Goal: Transaction & Acquisition: Purchase product/service

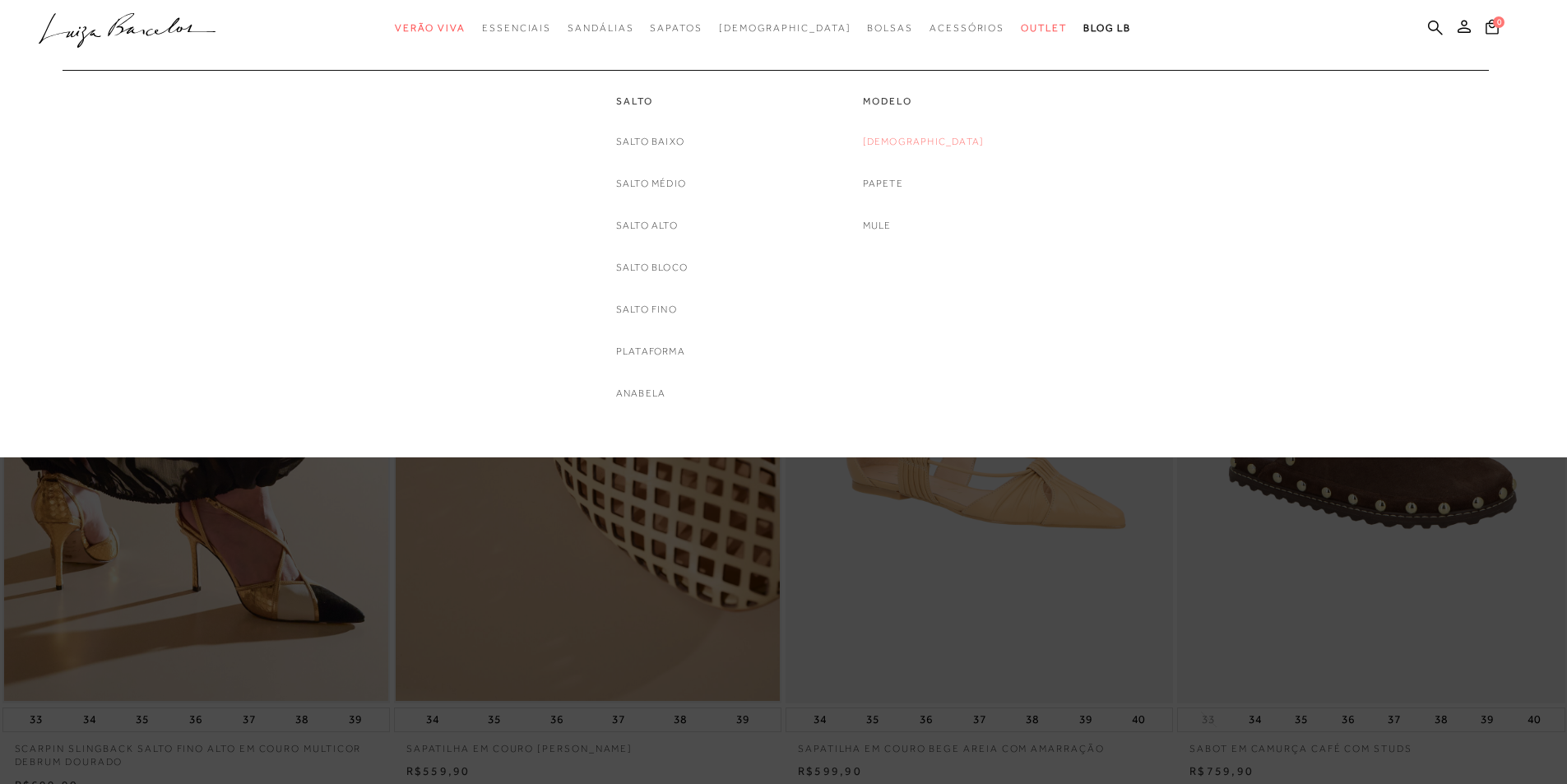
click at [922, 134] on link "[DEMOGRAPHIC_DATA]" at bounding box center [924, 142] width 122 height 18
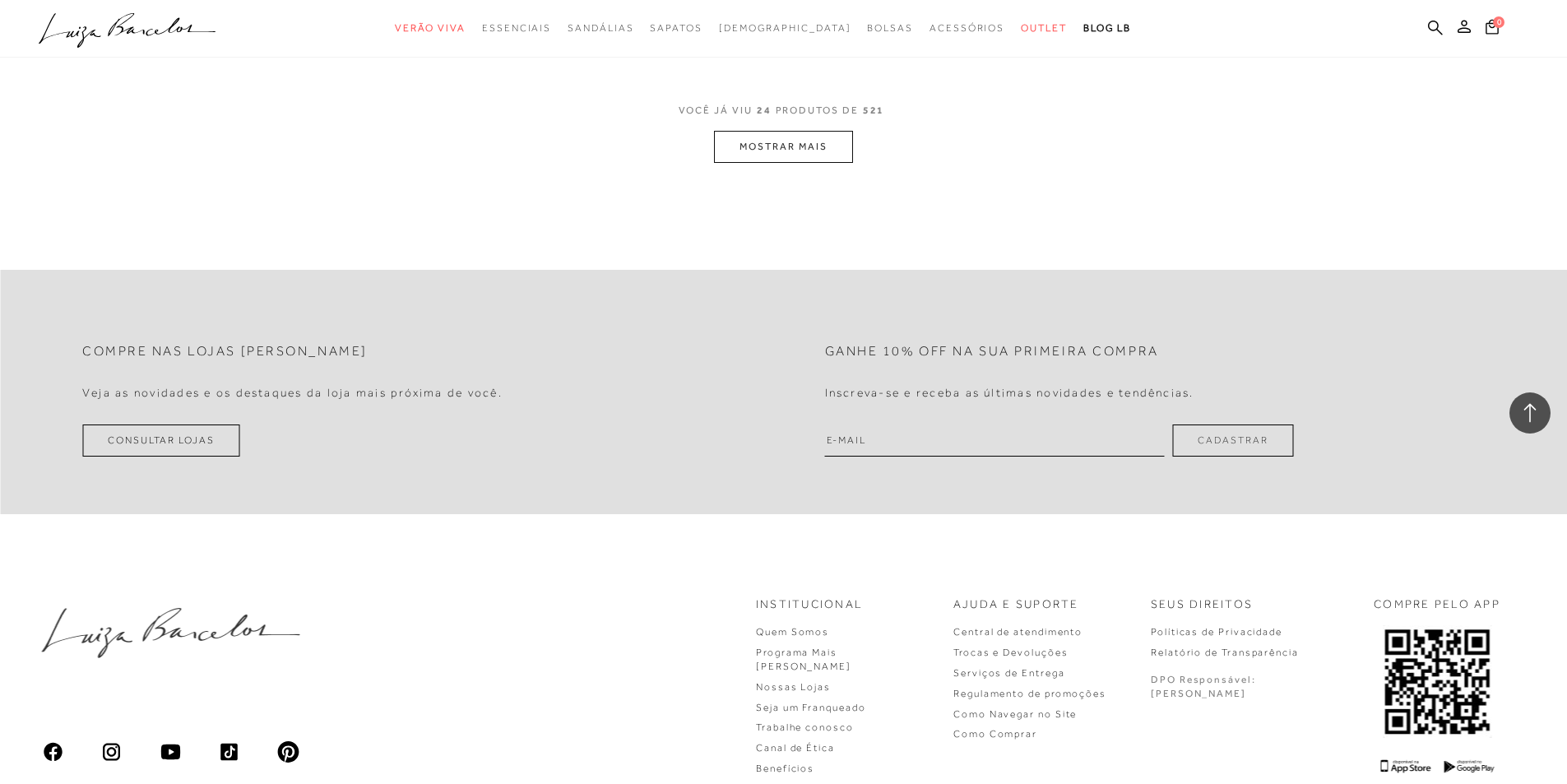
scroll to position [4300, 0]
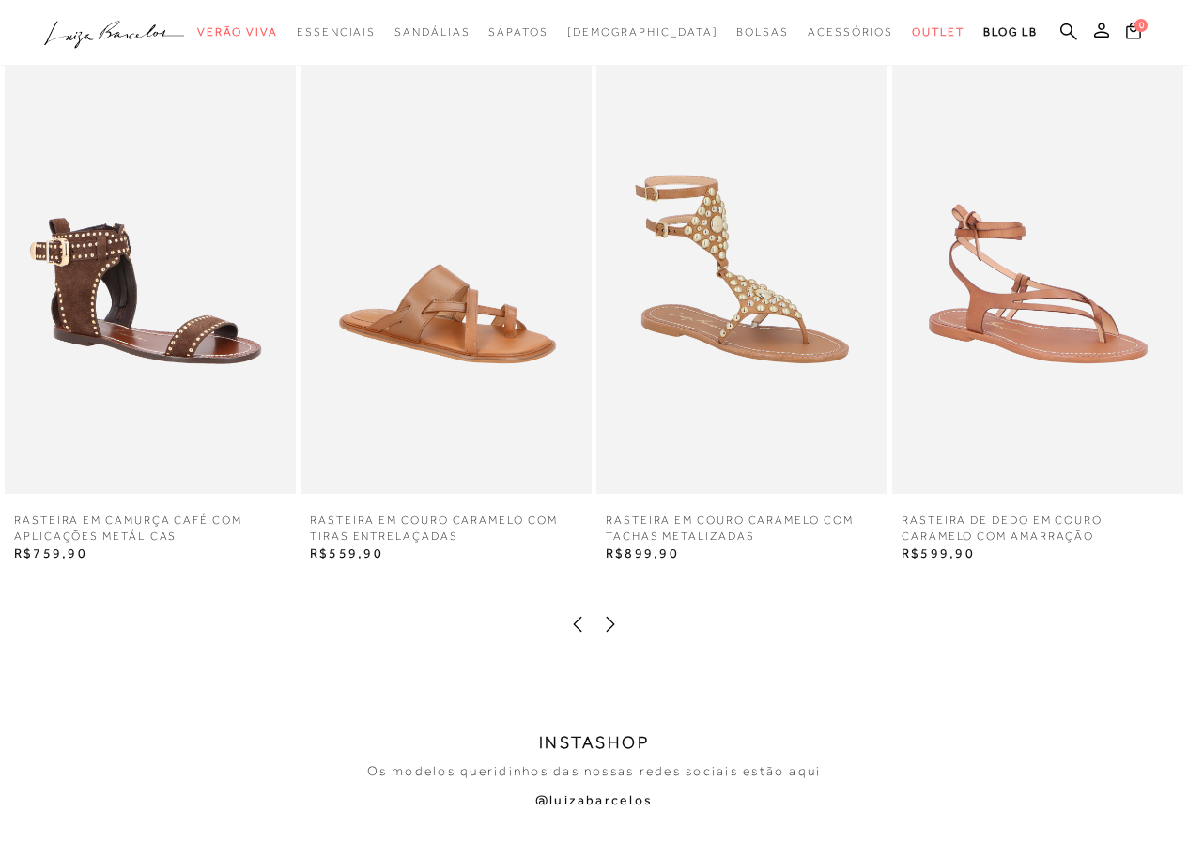
scroll to position [2716, 0]
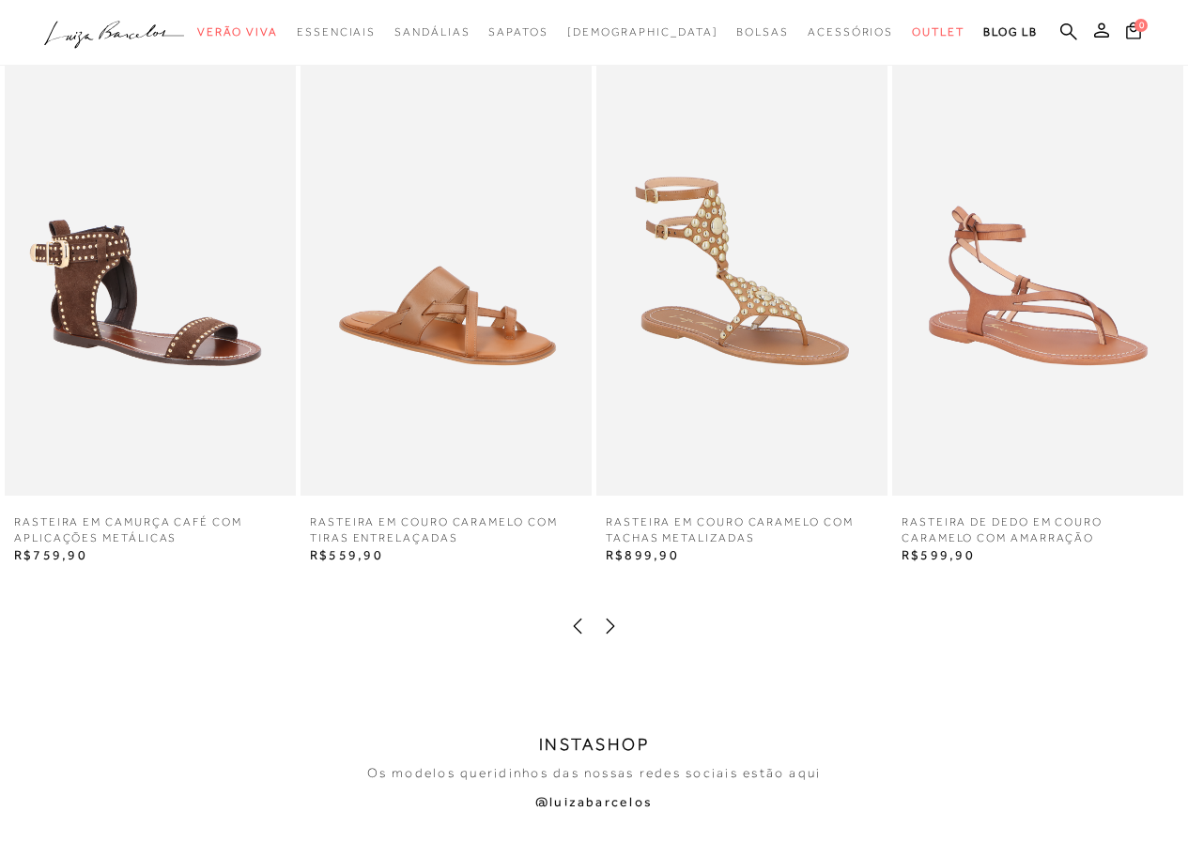
click at [608, 625] on icon at bounding box center [610, 626] width 19 height 19
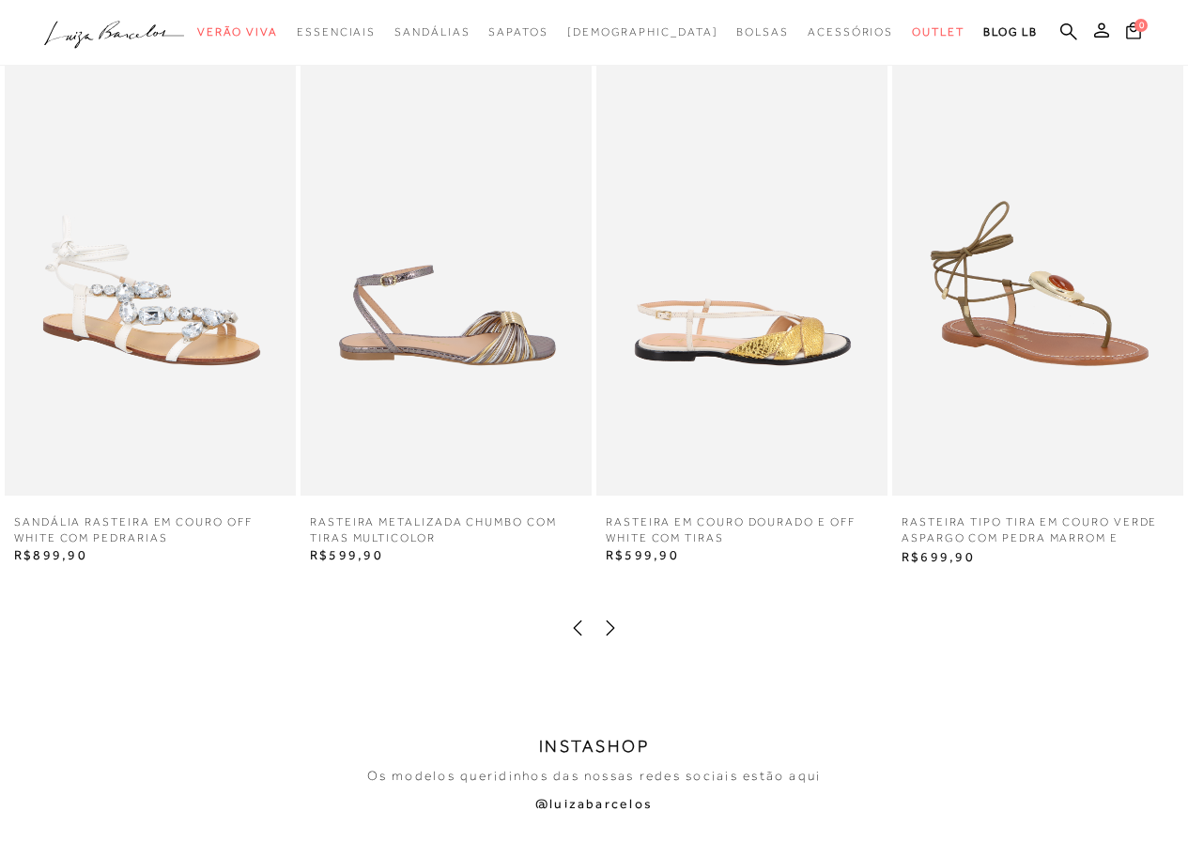
click at [608, 625] on icon at bounding box center [610, 628] width 19 height 19
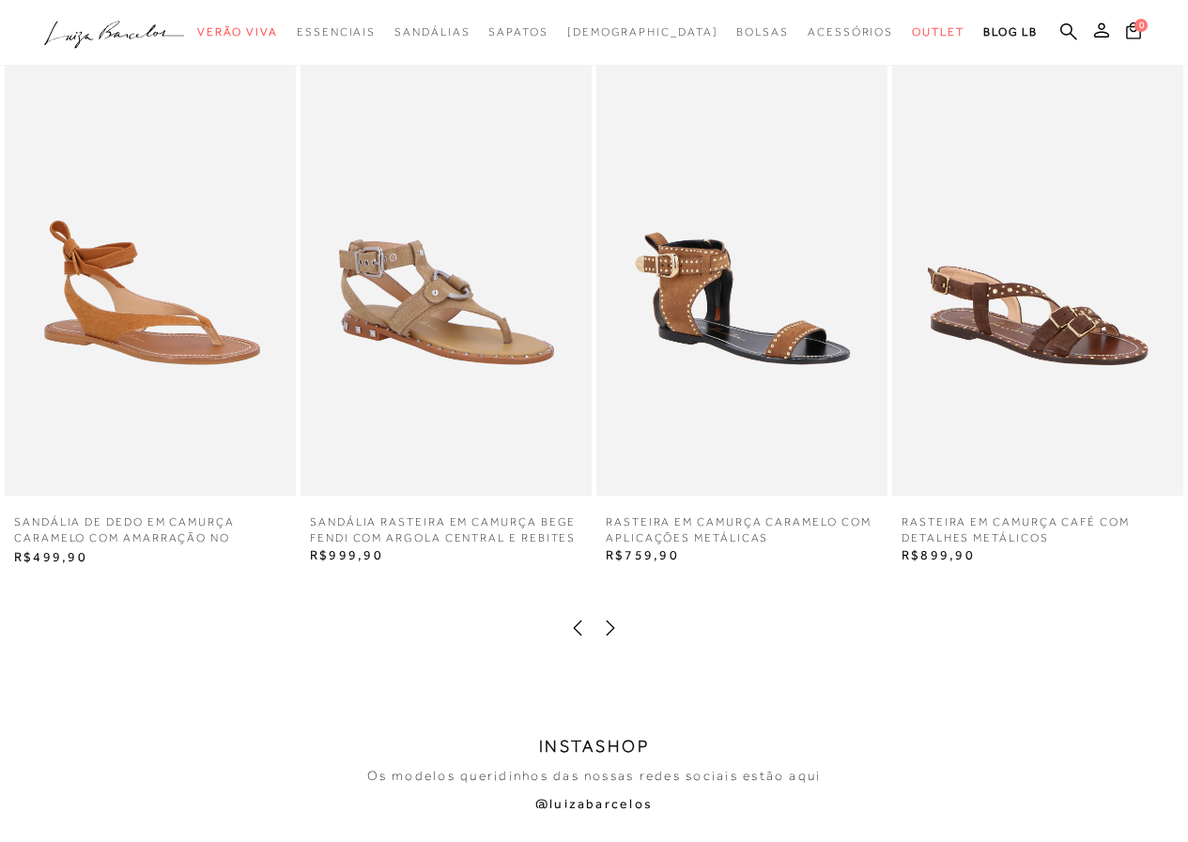
click at [608, 625] on icon at bounding box center [610, 628] width 19 height 19
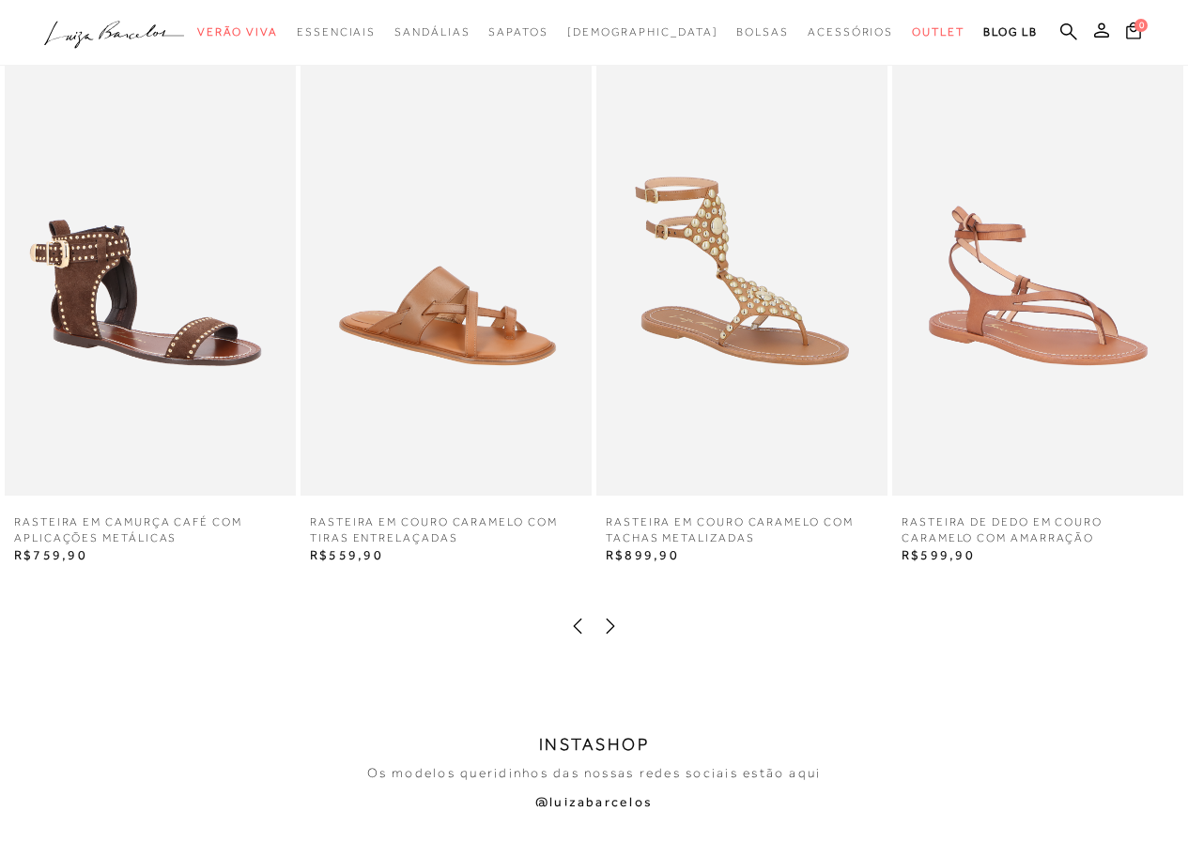
click at [608, 625] on icon at bounding box center [610, 626] width 19 height 19
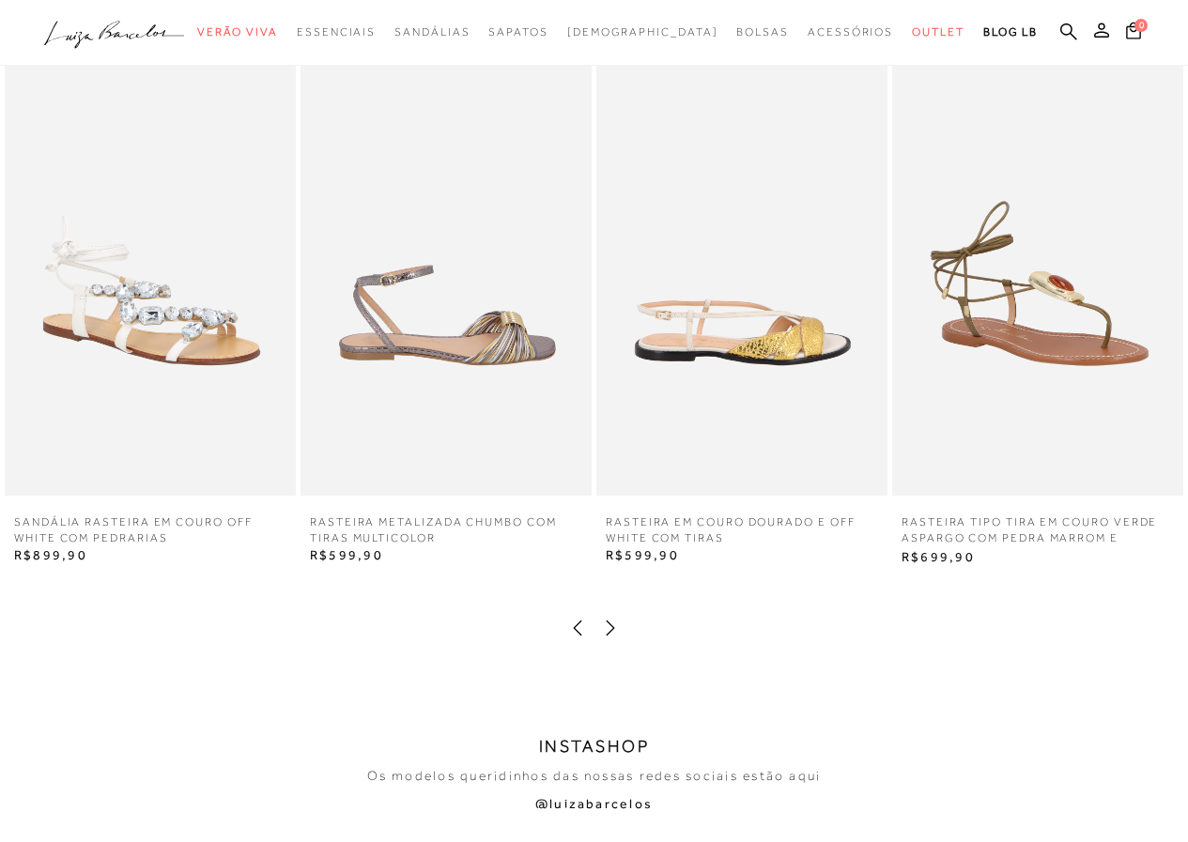
click at [608, 625] on icon at bounding box center [610, 628] width 19 height 19
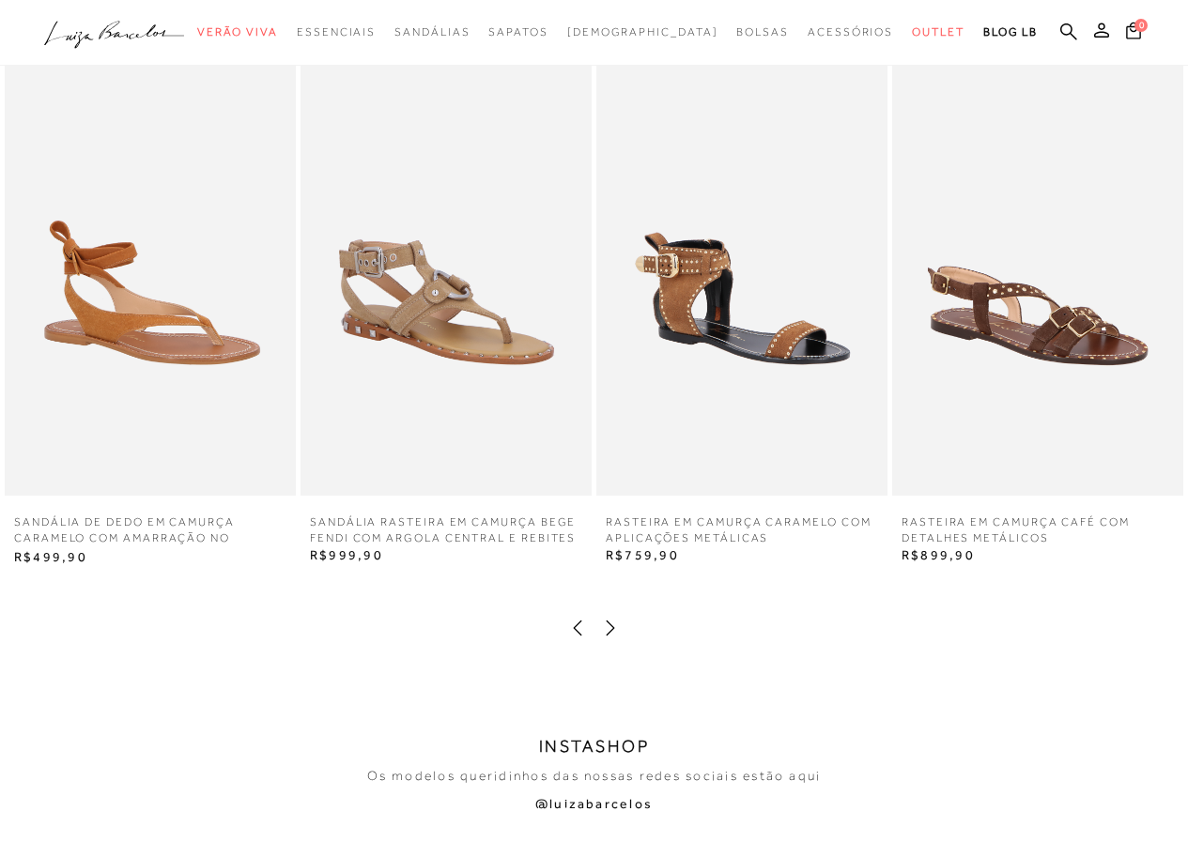
click at [608, 625] on icon at bounding box center [610, 628] width 19 height 19
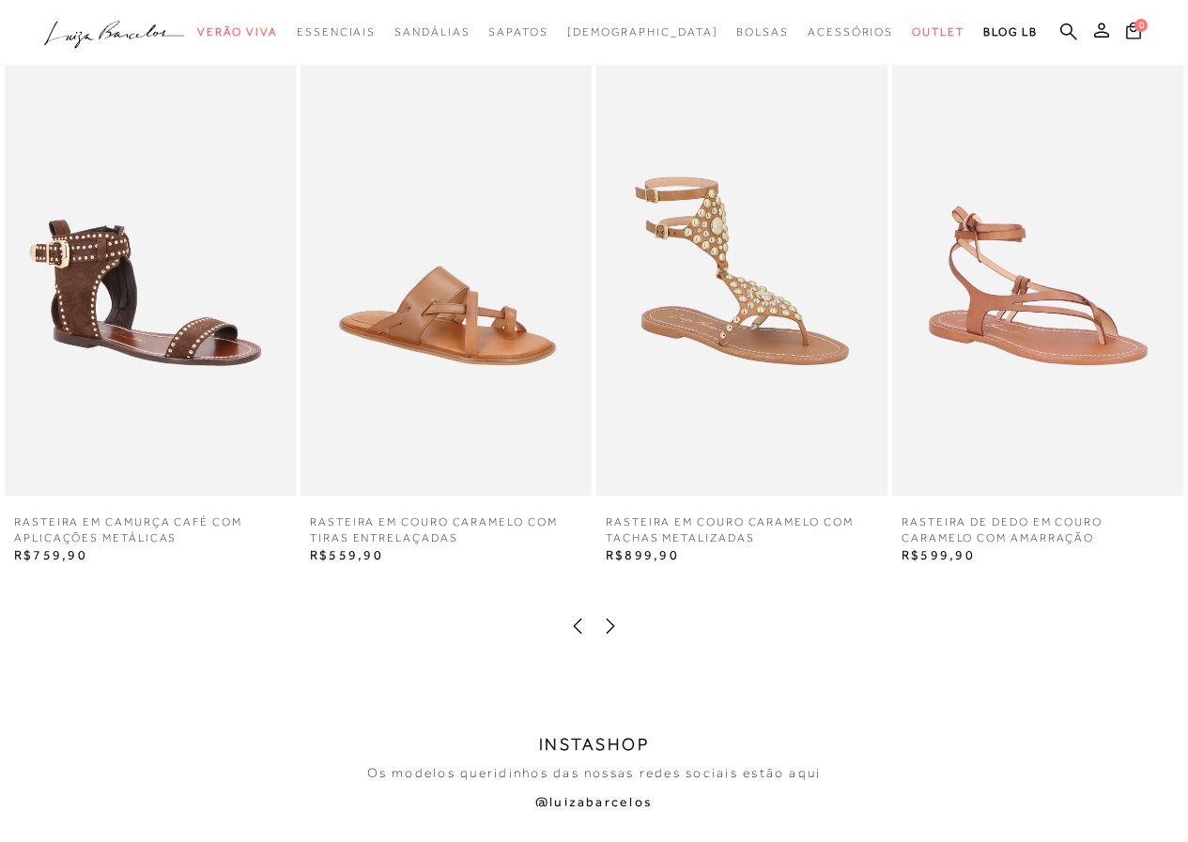
click at [608, 625] on icon at bounding box center [610, 626] width 19 height 19
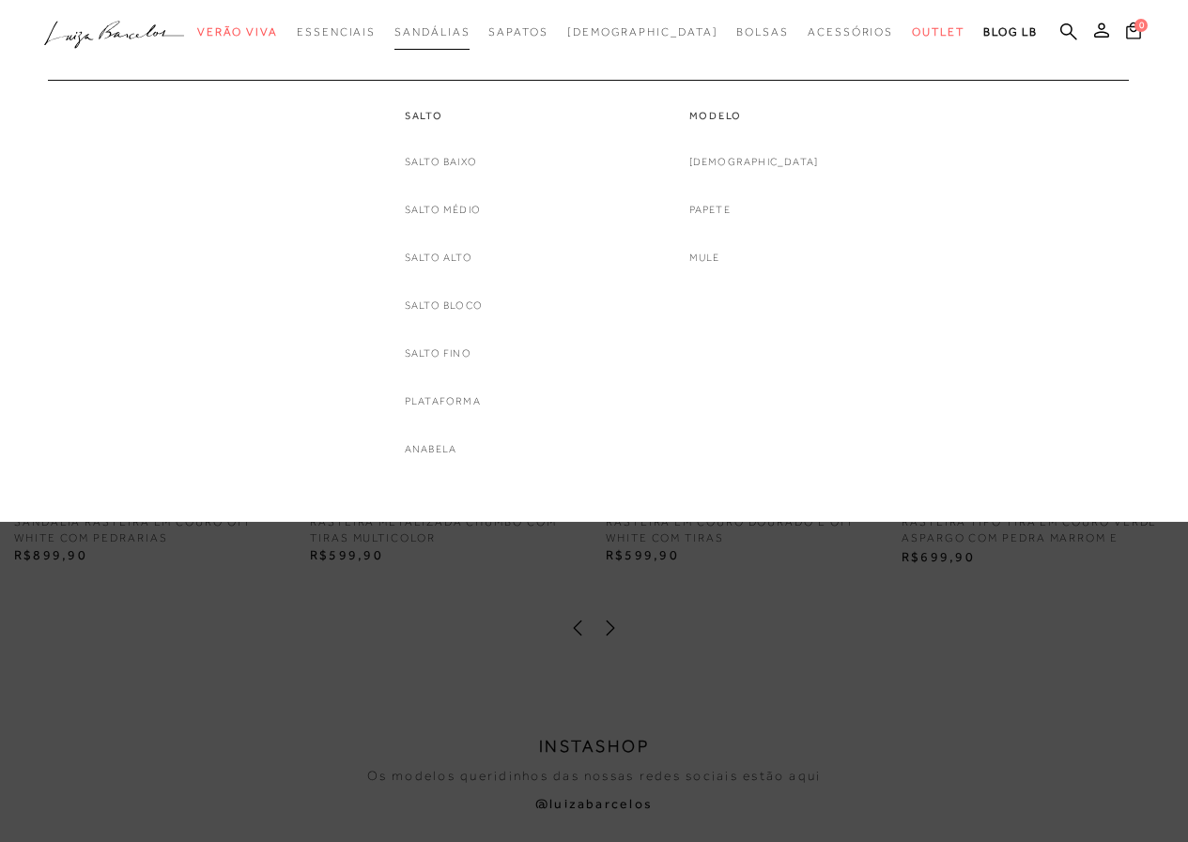
click at [469, 25] on span "Sandálias" at bounding box center [431, 31] width 75 height 13
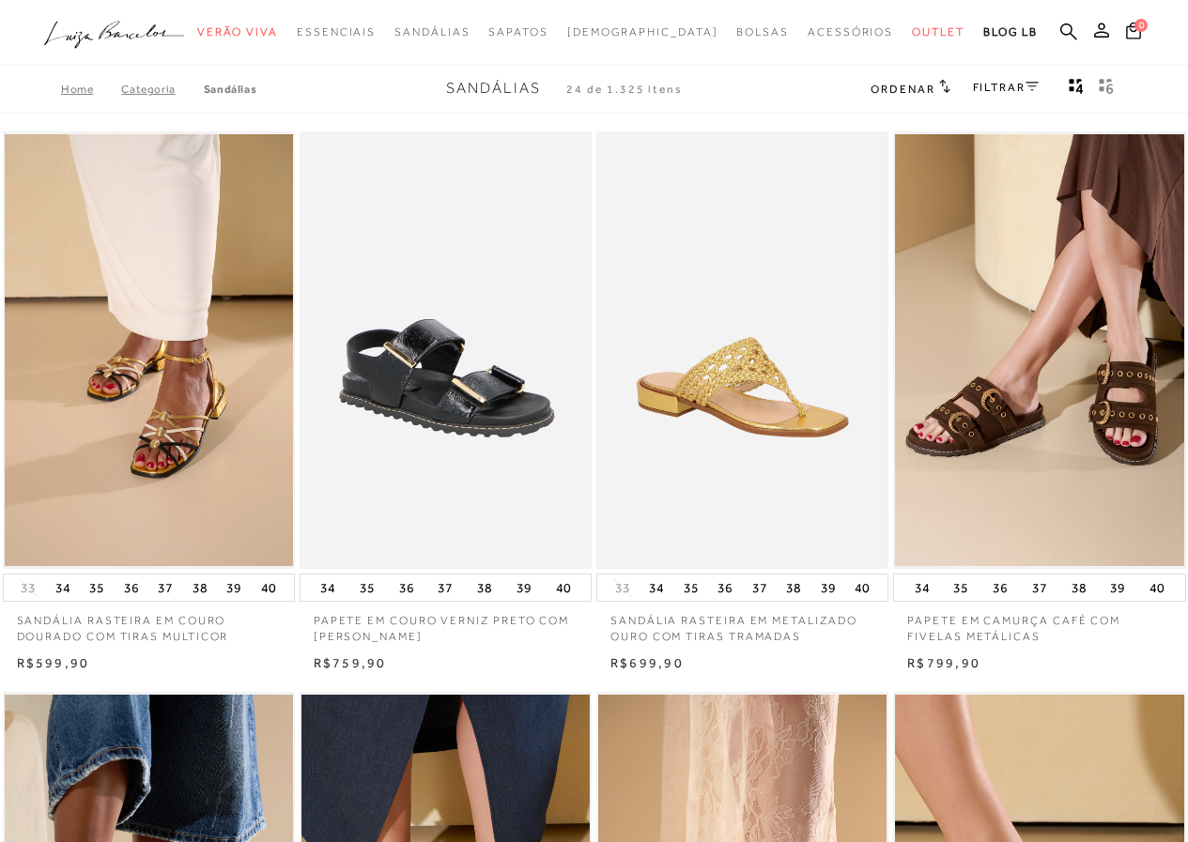
scroll to position [2716, 0]
